Goal: Information Seeking & Learning: Learn about a topic

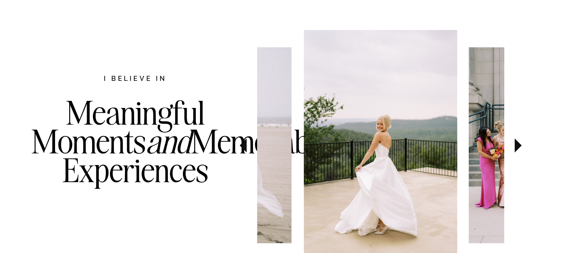
scroll to position [459, 0]
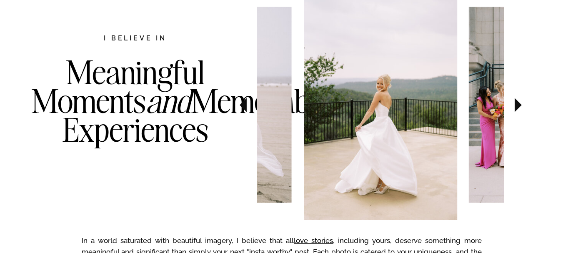
click at [245, 110] on icon at bounding box center [243, 105] width 7 height 14
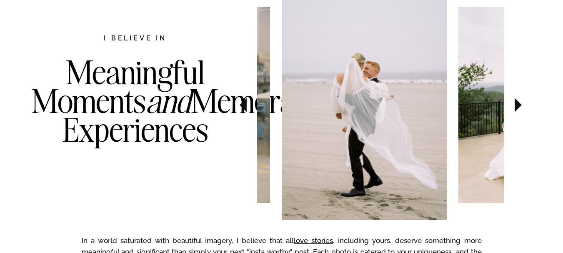
click at [245, 110] on icon at bounding box center [243, 105] width 7 height 14
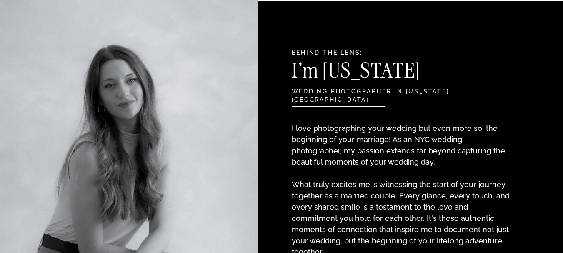
scroll to position [792, 0]
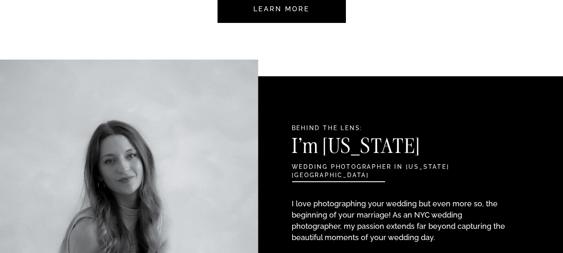
click at [335, 150] on h3 "I'm Georgia" at bounding box center [382, 148] width 181 height 25
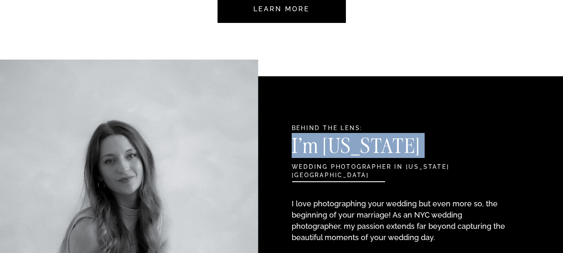
click at [335, 150] on h3 "I'm Georgia" at bounding box center [382, 148] width 181 height 25
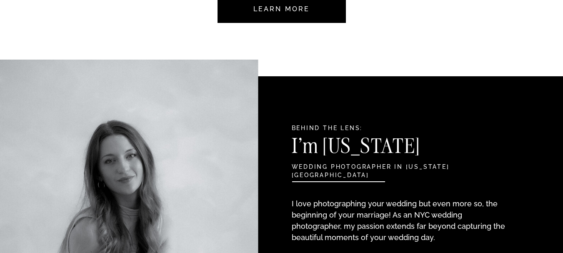
click at [342, 152] on h3 "I'm Georgia" at bounding box center [382, 148] width 181 height 25
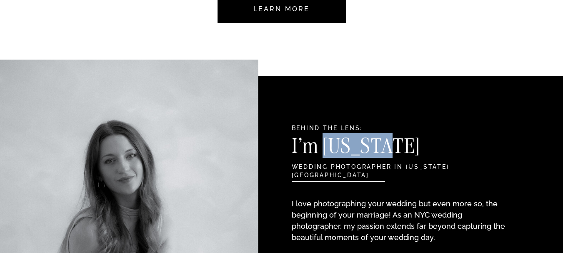
click at [342, 152] on h3 "I'm Georgia" at bounding box center [382, 148] width 181 height 25
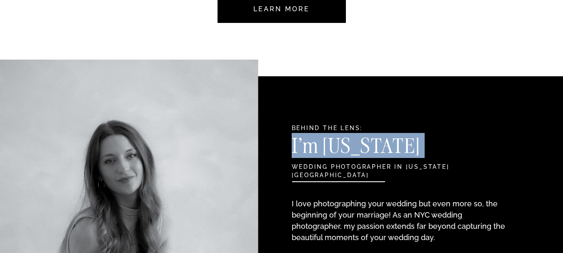
click at [342, 152] on h3 "I'm Georgia" at bounding box center [382, 148] width 181 height 25
click at [350, 148] on h3 "I'm Georgia" at bounding box center [382, 148] width 181 height 25
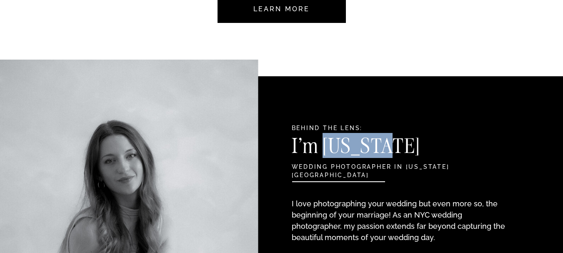
click at [350, 148] on h3 "I'm Georgia" at bounding box center [382, 148] width 181 height 25
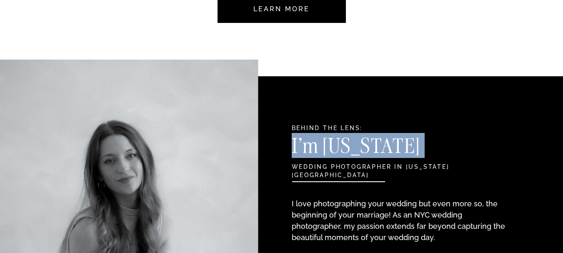
click at [350, 148] on h3 "I'm Georgia" at bounding box center [382, 148] width 181 height 25
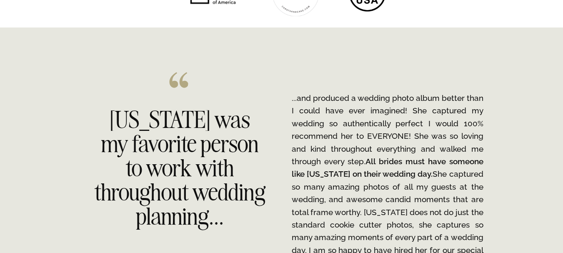
scroll to position [1251, 0]
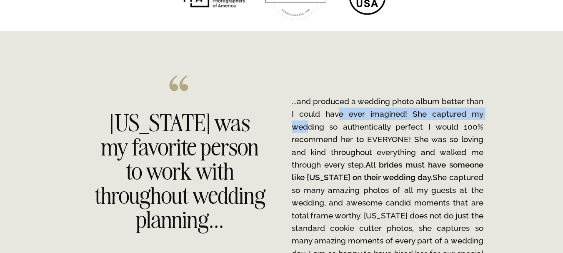
drag, startPoint x: 332, startPoint y: 121, endPoint x: 285, endPoint y: 123, distance: 46.8
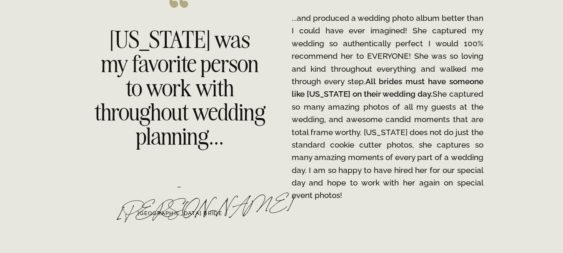
scroll to position [1376, 0]
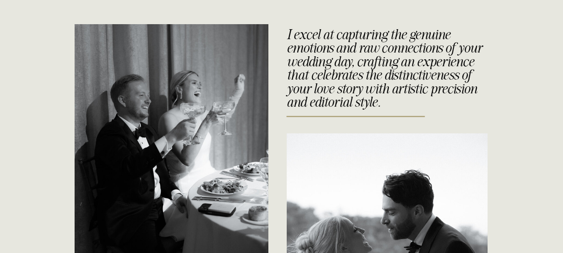
scroll to position [1793, 0]
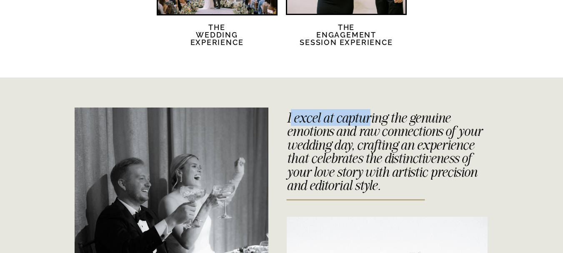
drag, startPoint x: 291, startPoint y: 119, endPoint x: 370, endPoint y: 118, distance: 78.8
click at [370, 118] on h3 "I excel at capturing the genuine emotions and raw connections of your wedding d…" at bounding box center [385, 146] width 197 height 71
click at [342, 114] on h3 "I excel at capturing the genuine emotions and raw connections of your wedding d…" at bounding box center [385, 146] width 197 height 71
drag, startPoint x: 287, startPoint y: 118, endPoint x: 456, endPoint y: 116, distance: 169.8
click at [456, 116] on h3 "I excel at capturing the genuine emotions and raw connections of your wedding d…" at bounding box center [385, 146] width 197 height 71
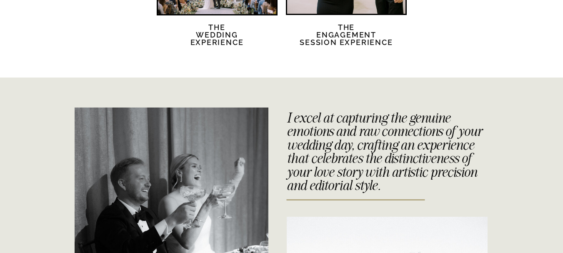
click at [337, 121] on h3 "I excel at capturing the genuine emotions and raw connections of your wedding d…" at bounding box center [385, 146] width 197 height 71
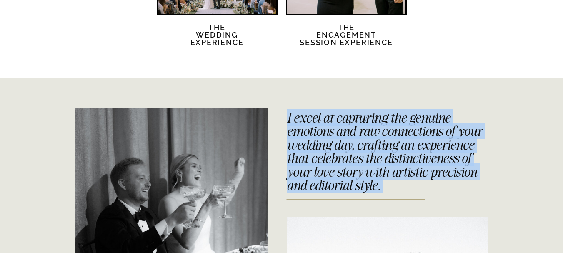
click at [337, 121] on h3 "I excel at capturing the genuine emotions and raw connections of your wedding d…" at bounding box center [385, 146] width 197 height 71
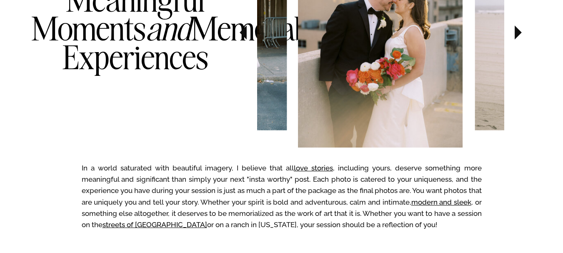
scroll to position [0, 0]
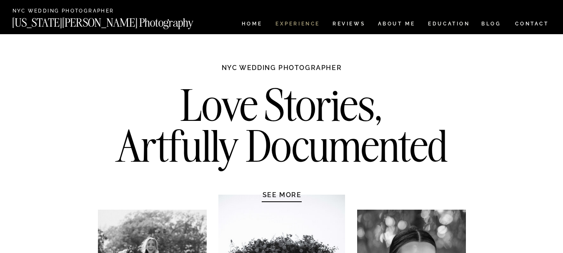
click at [292, 24] on nav "Experience" at bounding box center [298, 24] width 44 height 7
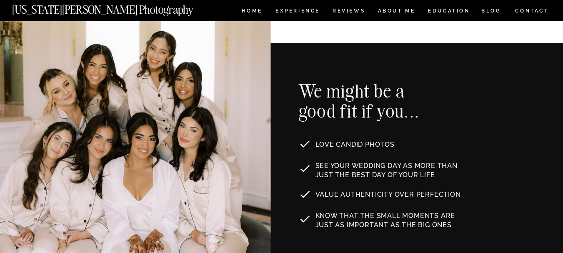
scroll to position [417, 0]
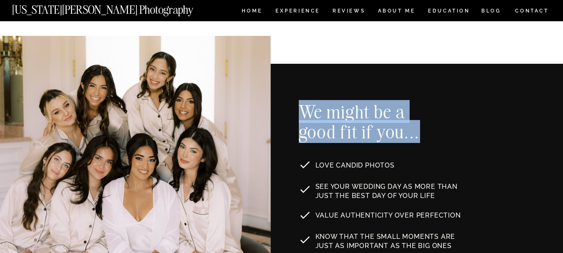
drag, startPoint x: 302, startPoint y: 111, endPoint x: 423, endPoint y: 141, distance: 125.5
click at [423, 141] on h2 "We might be a good fit if you..." at bounding box center [365, 122] width 133 height 41
copy h2 "We might be a good fit if you..."
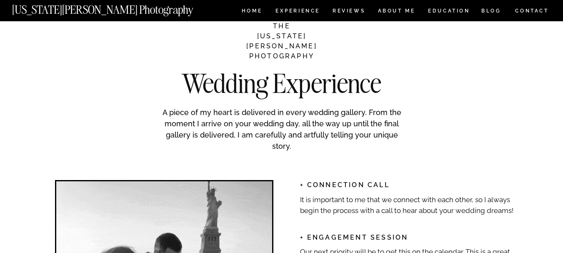
scroll to position [1126, 0]
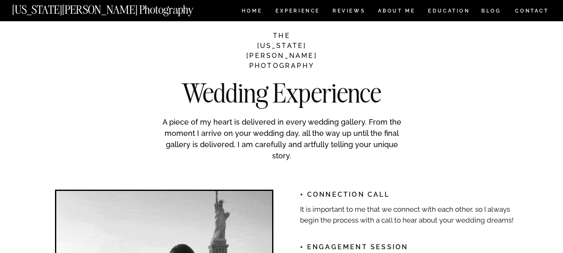
click at [261, 91] on h2 "Wedding Experience" at bounding box center [282, 88] width 254 height 16
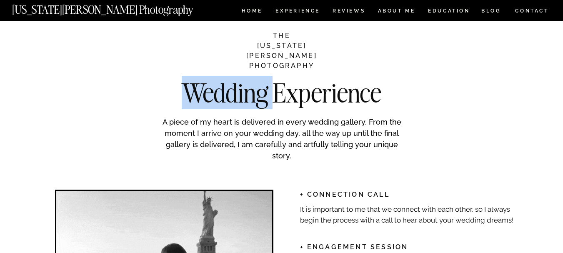
click at [261, 91] on h2 "Wedding Experience" at bounding box center [282, 88] width 254 height 16
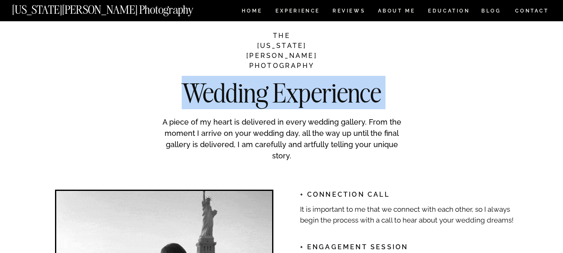
click at [261, 91] on h2 "Wedding Experience" at bounding box center [282, 88] width 254 height 16
copy h2 "Wedding Experience"
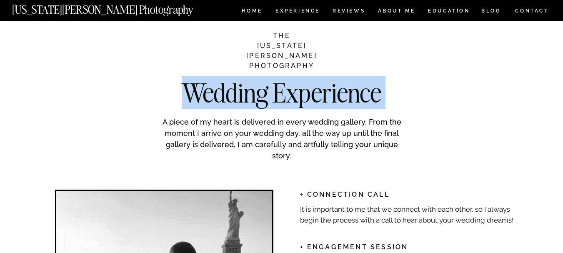
copy h2 "Wedding Experience"
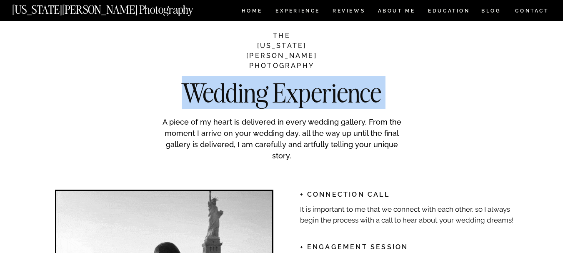
drag, startPoint x: 227, startPoint y: 101, endPoint x: 195, endPoint y: 92, distance: 33.8
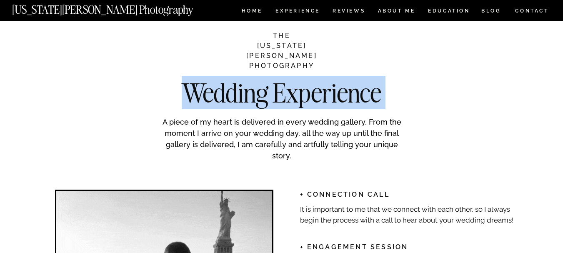
click at [195, 92] on h2 "Wedding Experience" at bounding box center [282, 88] width 254 height 16
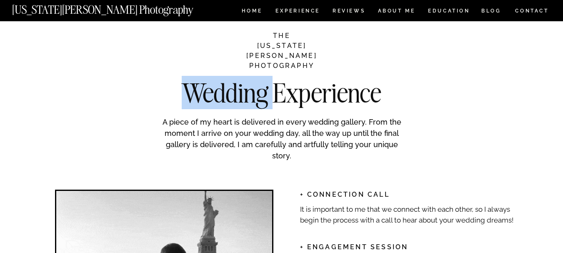
click at [195, 92] on h2 "Wedding Experience" at bounding box center [282, 88] width 254 height 16
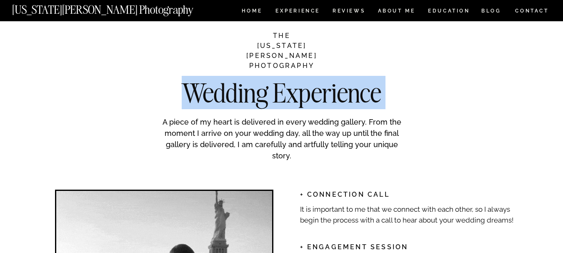
click at [195, 92] on h2 "Wedding Experience" at bounding box center [282, 88] width 254 height 16
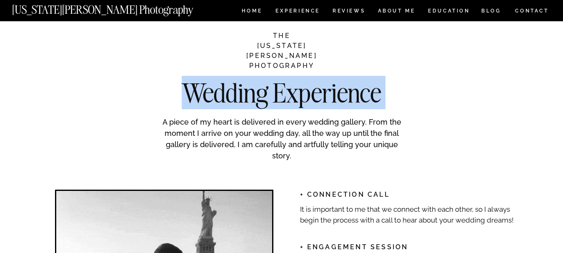
click at [367, 96] on h2 "Wedding Experience" at bounding box center [282, 88] width 254 height 16
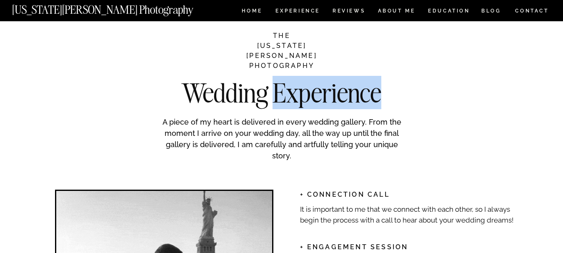
click at [367, 96] on h2 "Wedding Experience" at bounding box center [282, 88] width 254 height 16
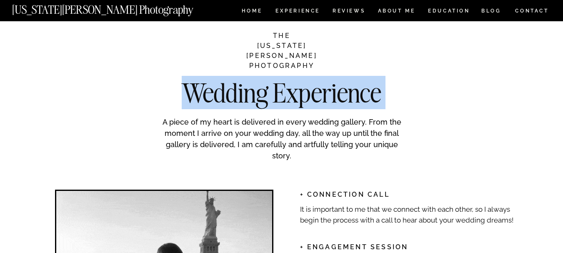
click at [367, 96] on h2 "Wedding Experience" at bounding box center [282, 88] width 254 height 16
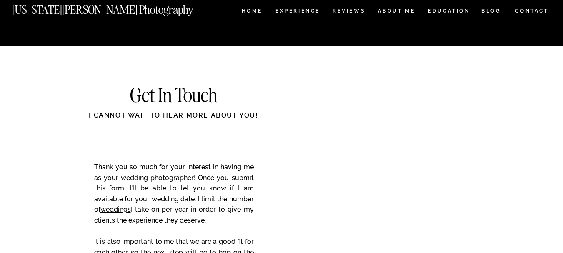
scroll to position [3253, 0]
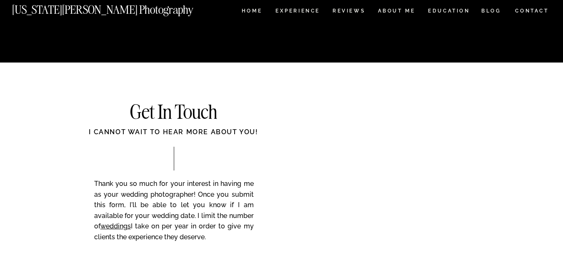
click at [182, 108] on h2 "Get In Touch" at bounding box center [174, 113] width 168 height 20
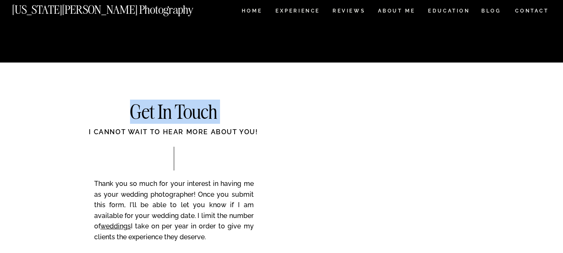
click at [182, 108] on h2 "Get In Touch" at bounding box center [174, 113] width 168 height 20
copy h2 "Get In Touch"
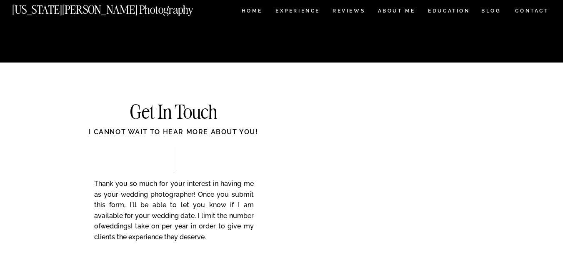
click at [186, 137] on div "I cannot wait to hear more about you!" at bounding box center [174, 136] width 234 height 19
click at [187, 130] on div "I cannot wait to hear more about you!" at bounding box center [174, 136] width 234 height 19
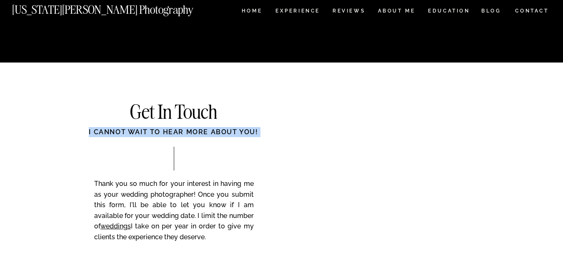
click at [187, 130] on div "I cannot wait to hear more about you!" at bounding box center [174, 136] width 234 height 19
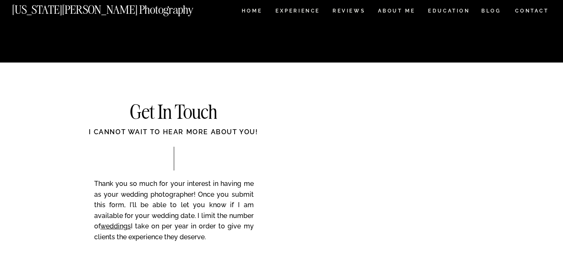
click at [196, 115] on h2 "Get In Touch" at bounding box center [174, 113] width 168 height 20
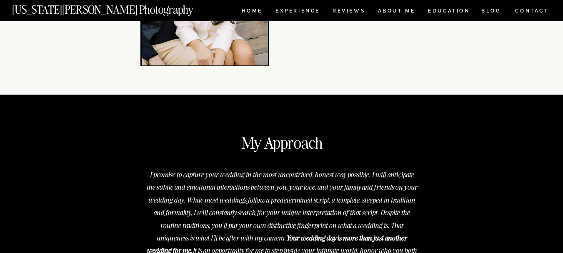
scroll to position [3003, 0]
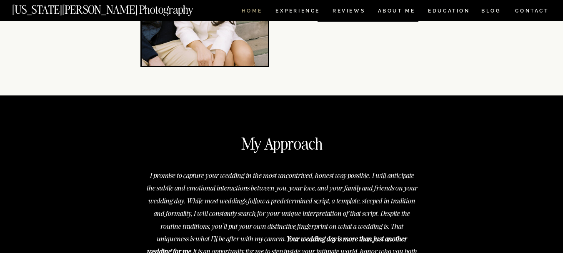
click at [260, 8] on nav "HOME" at bounding box center [252, 11] width 24 height 7
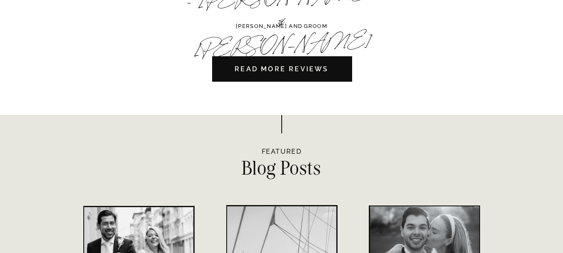
scroll to position [2669, 0]
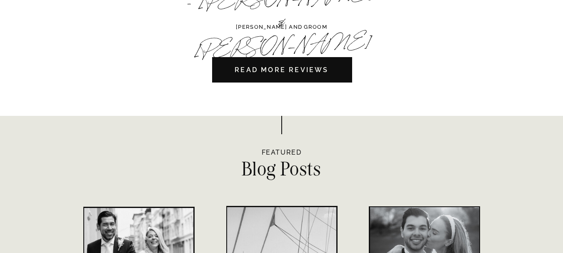
click at [277, 68] on nav "READ MORE REVIEWS" at bounding box center [282, 69] width 141 height 25
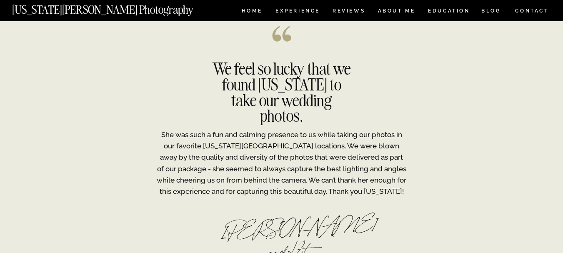
scroll to position [1793, 0]
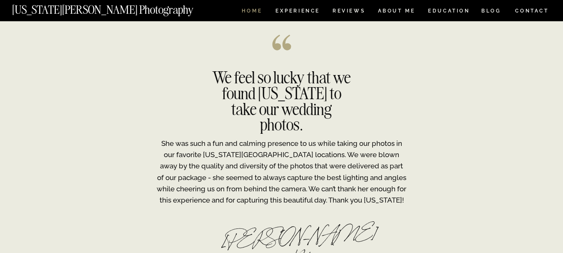
click at [244, 13] on nav "HOME" at bounding box center [252, 11] width 24 height 7
